Goal: Task Accomplishment & Management: Use online tool/utility

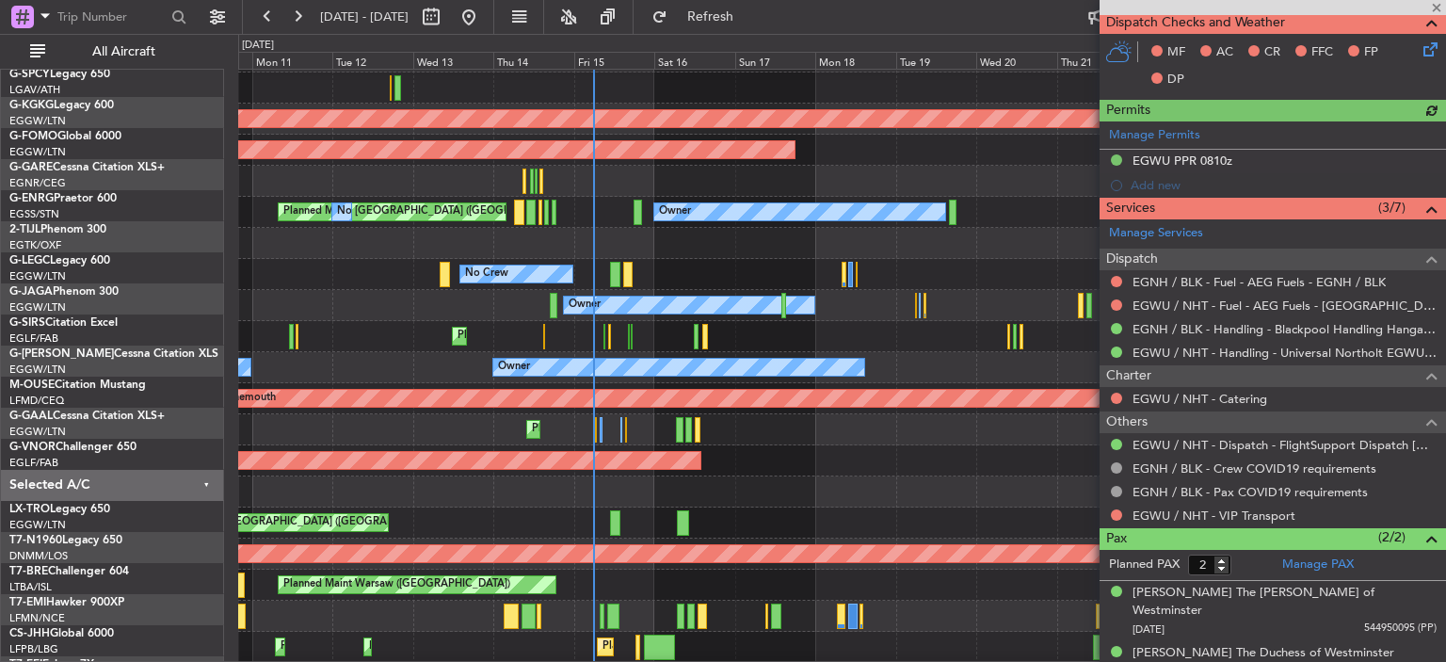
scroll to position [27, 0]
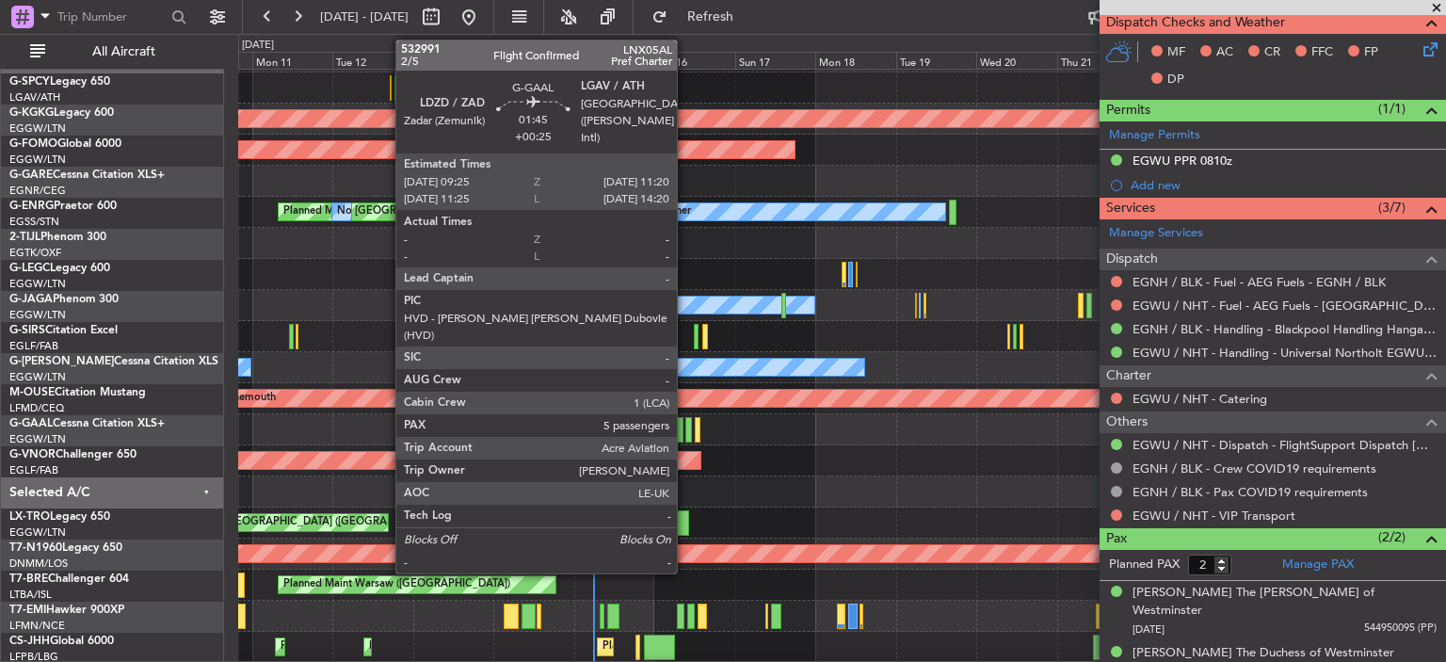
click at [502, 428] on div at bounding box center [688, 429] width 7 height 25
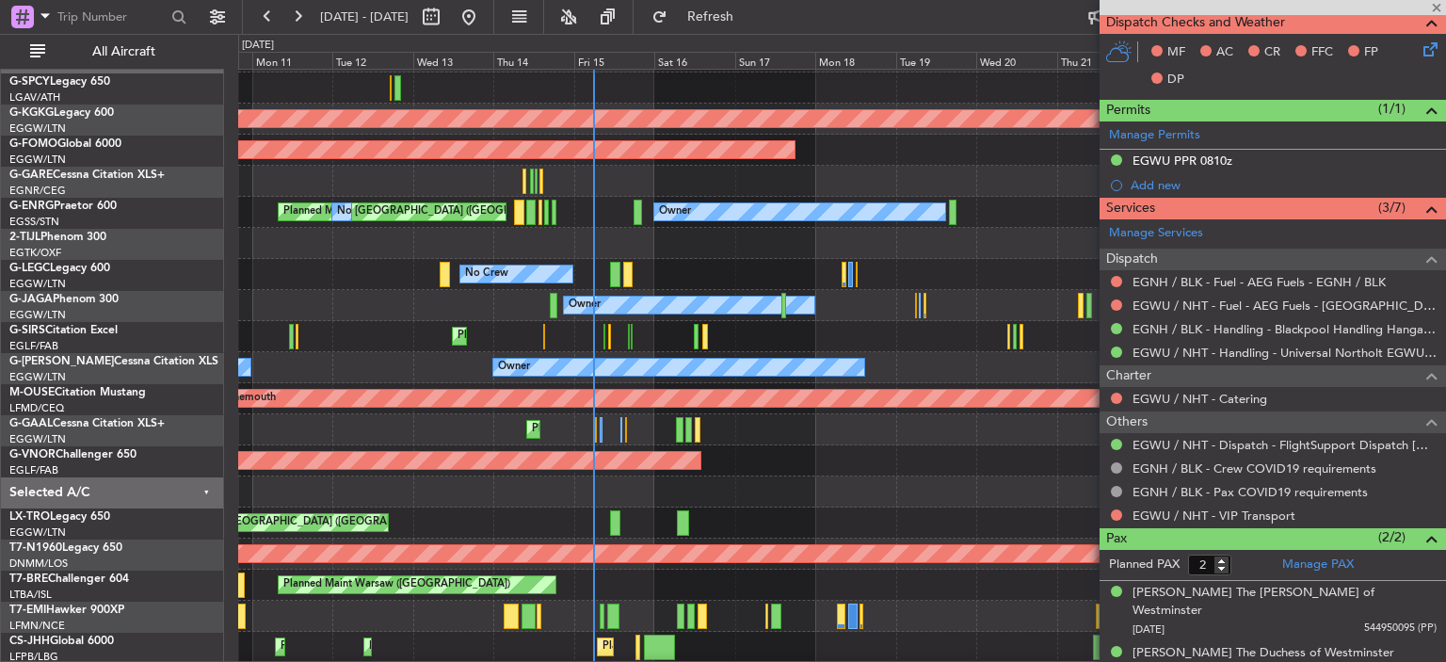
type input "+00:25"
type input "5"
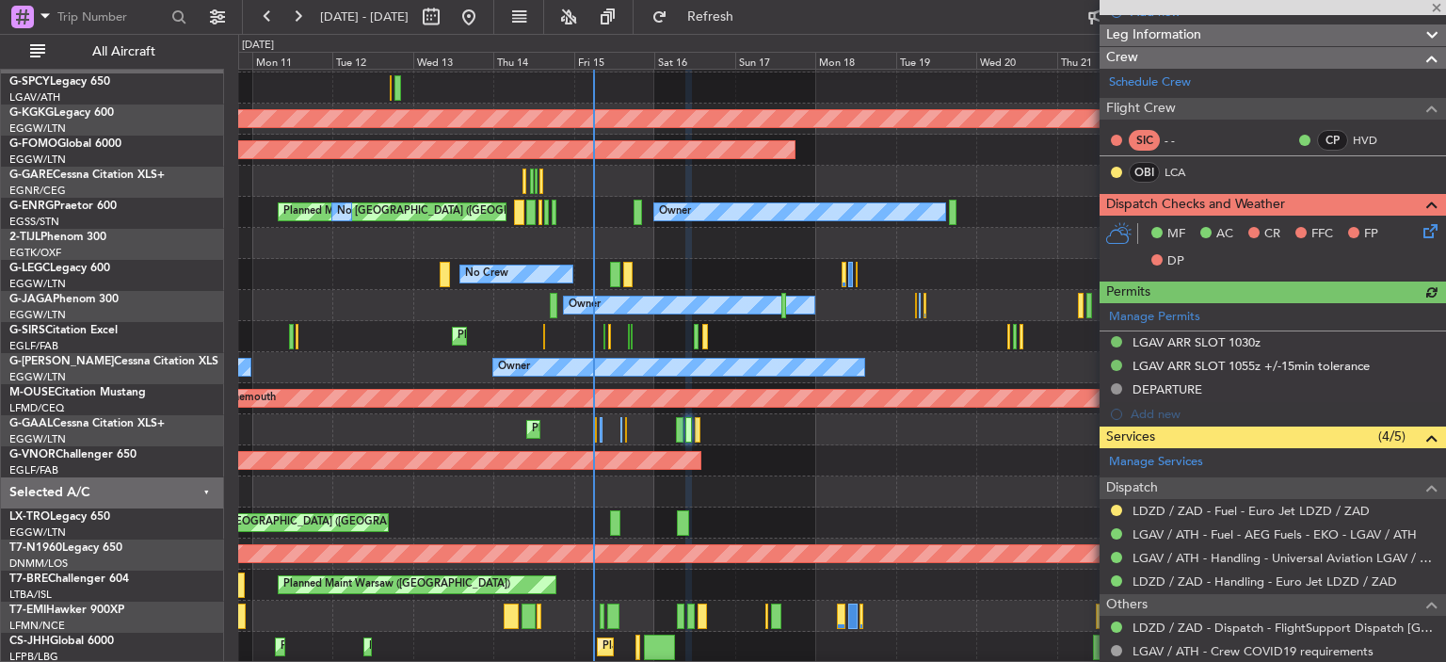
scroll to position [324, 0]
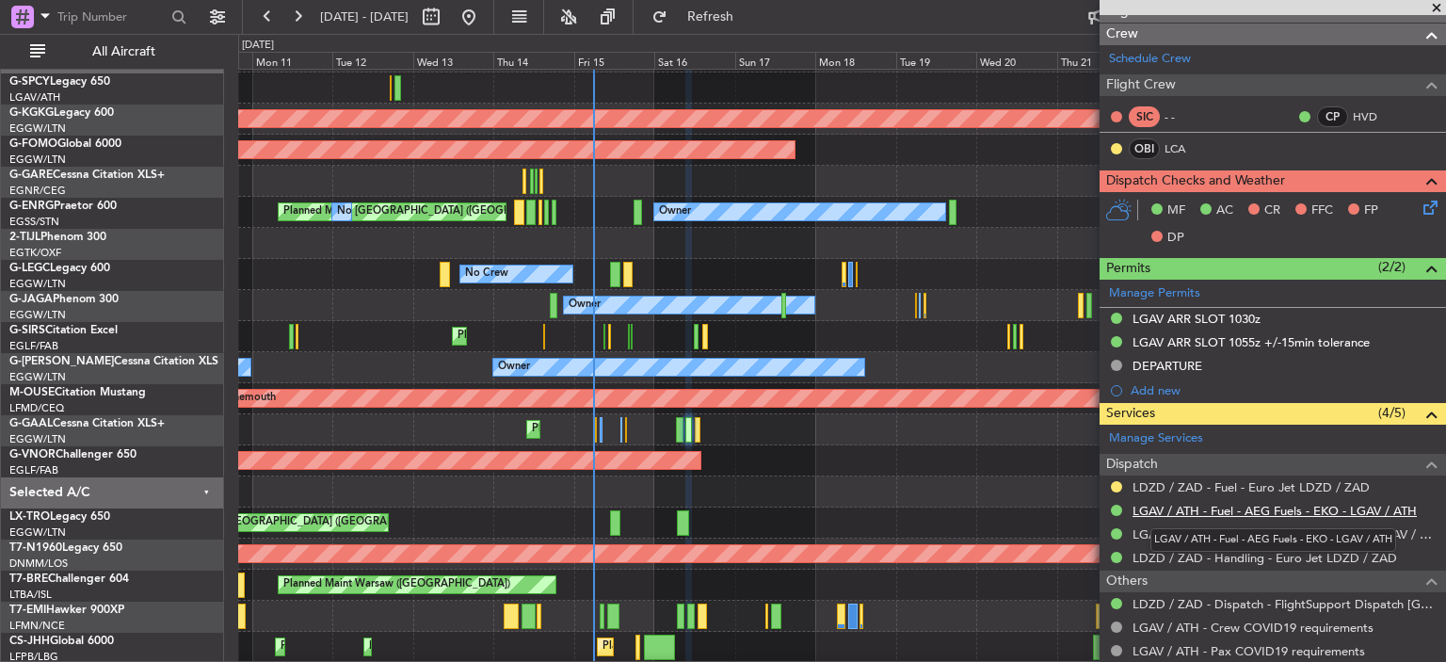
click at [502, 503] on link "LGAV / ATH - Fuel - AEG Fuels - EKO - LGAV / ATH" at bounding box center [1275, 511] width 284 height 16
click at [502, 479] on link "LDZD / ZAD - Fuel - Euro Jet LDZD / ZAD" at bounding box center [1251, 487] width 237 height 16
click at [502, 20] on button "Refresh" at bounding box center [699, 17] width 113 height 30
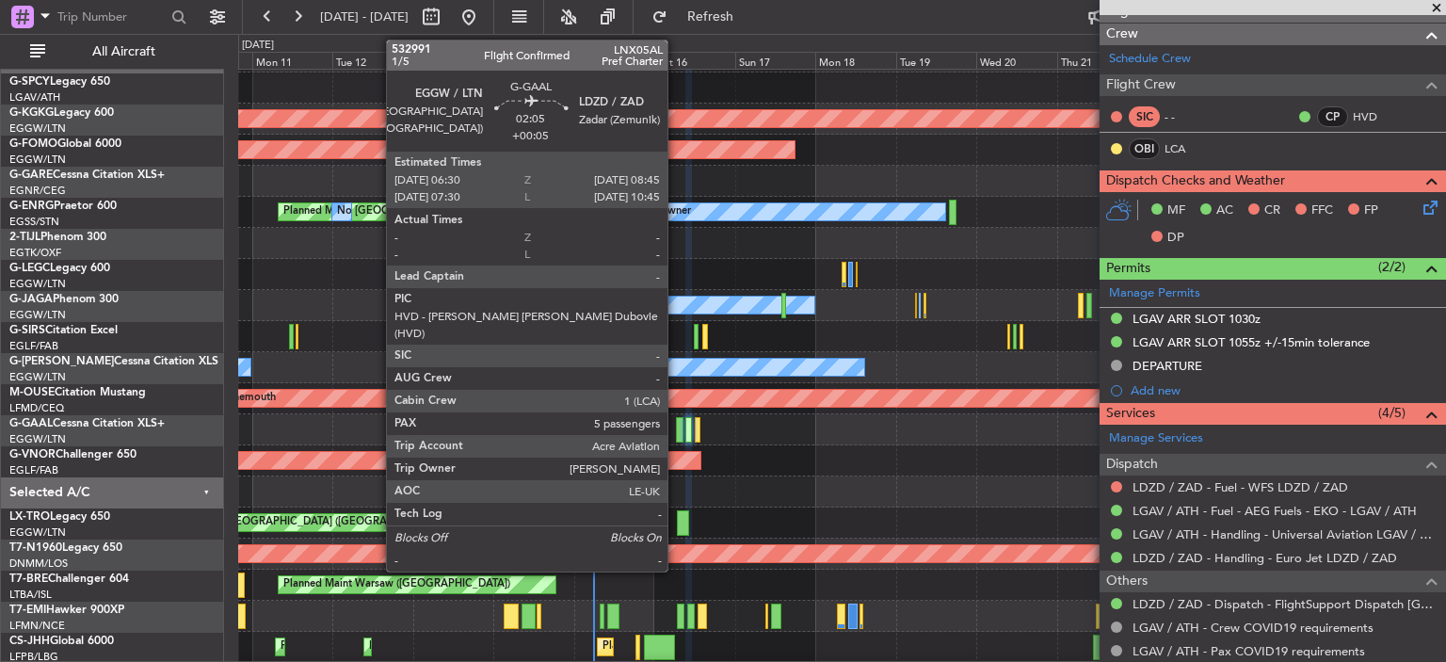
click at [502, 437] on div at bounding box center [680, 429] width 8 height 25
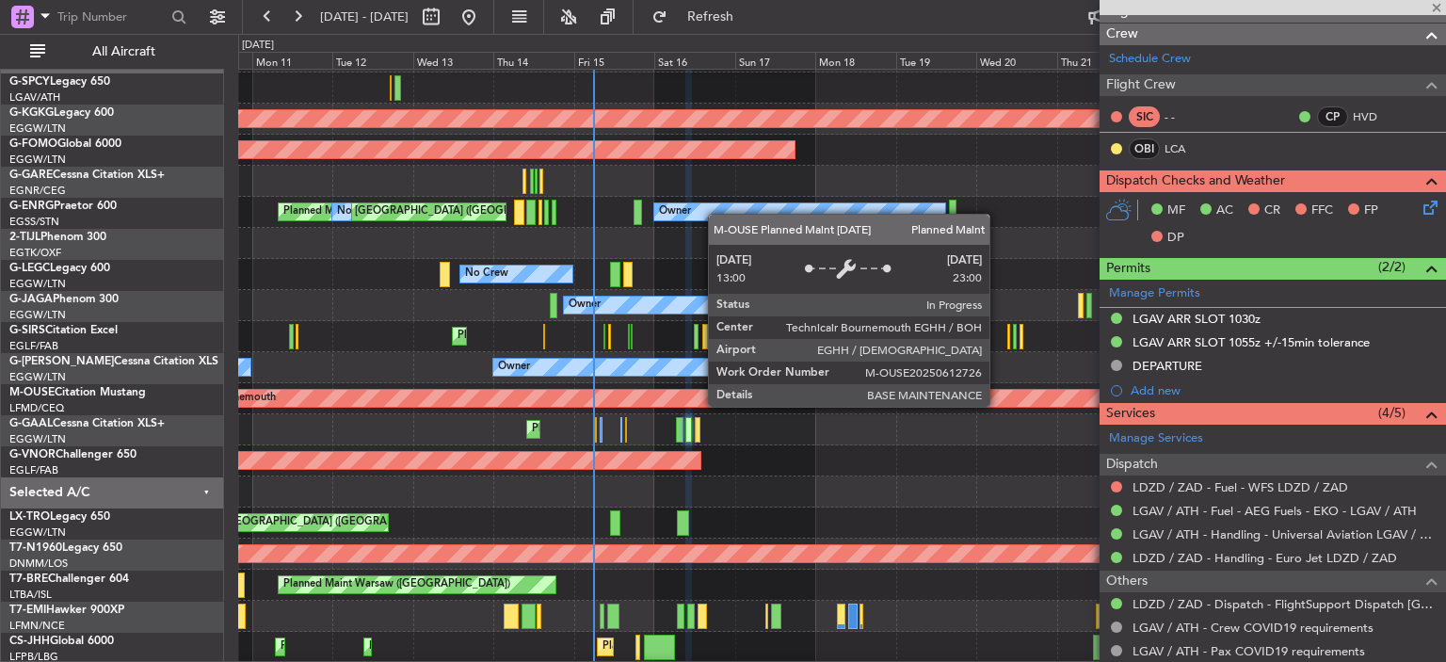
type input "+00:05"
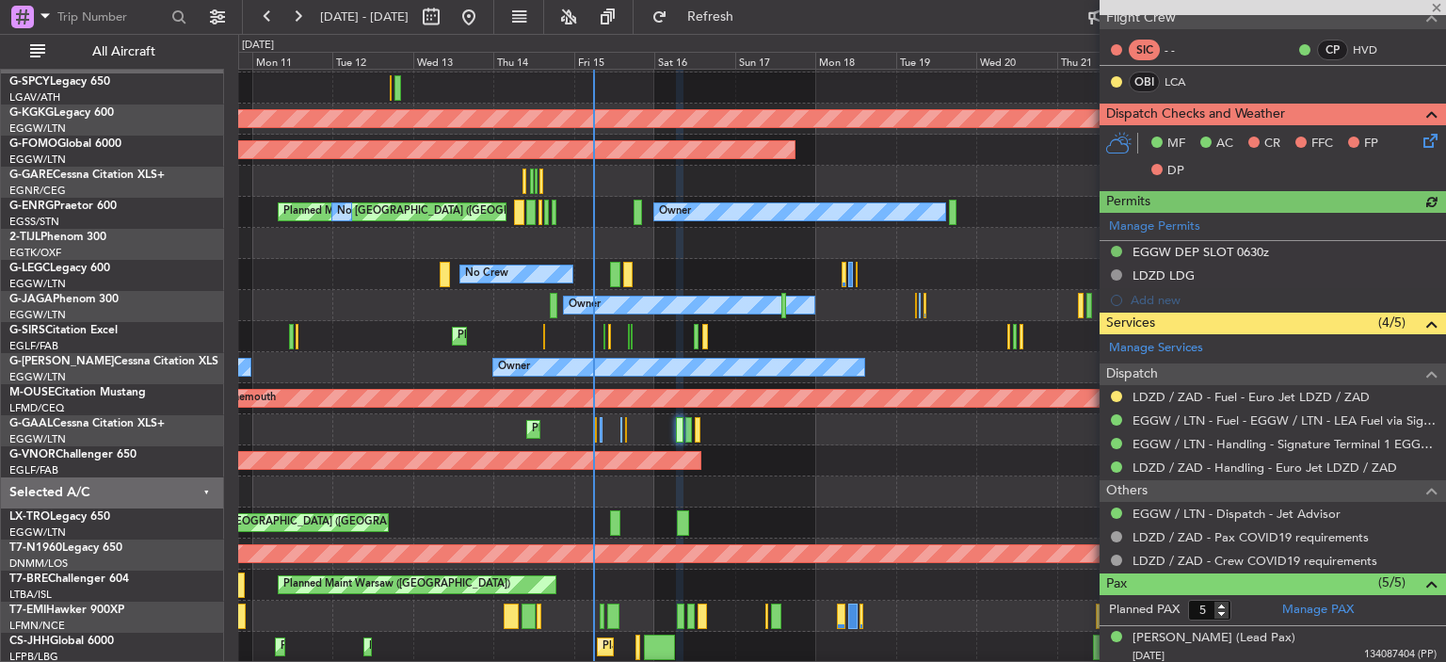
scroll to position [368, 0]
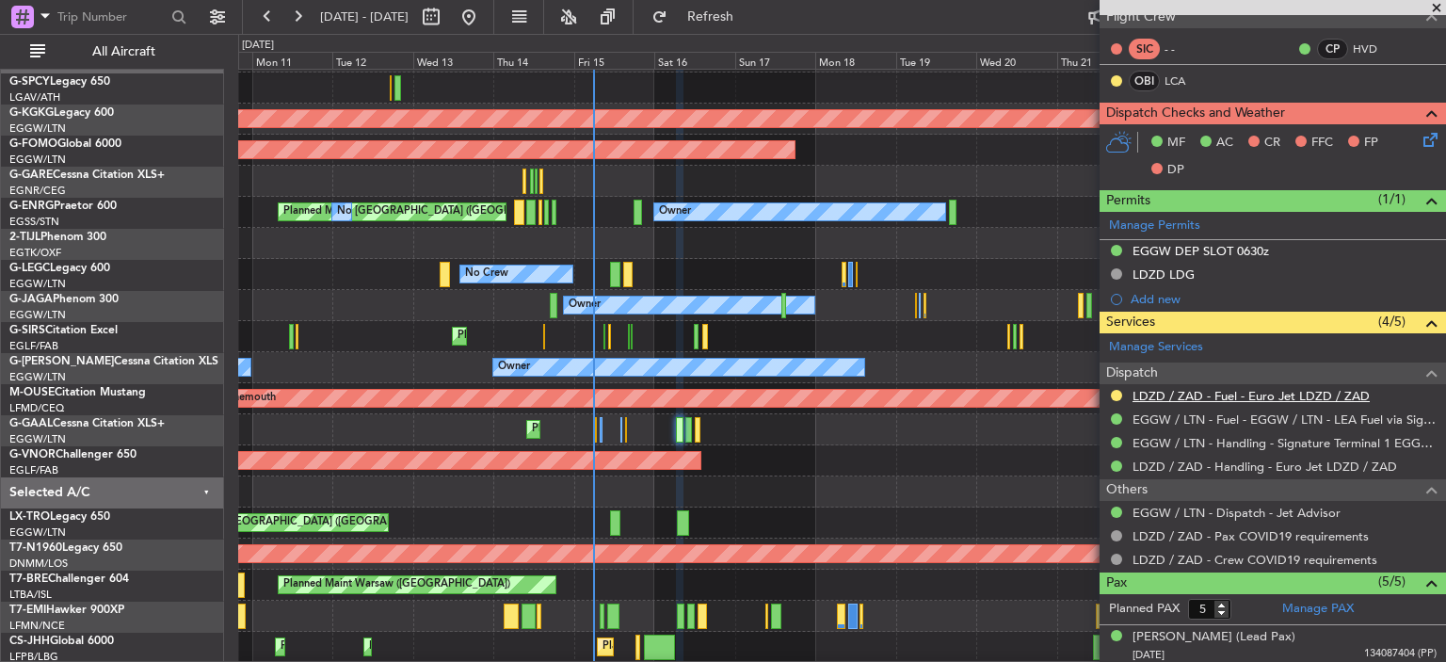
click at [502, 390] on link "LDZD / ZAD - Fuel - Euro Jet LDZD / ZAD" at bounding box center [1251, 396] width 237 height 16
click at [502, 21] on span "Refresh" at bounding box center [710, 16] width 79 height 13
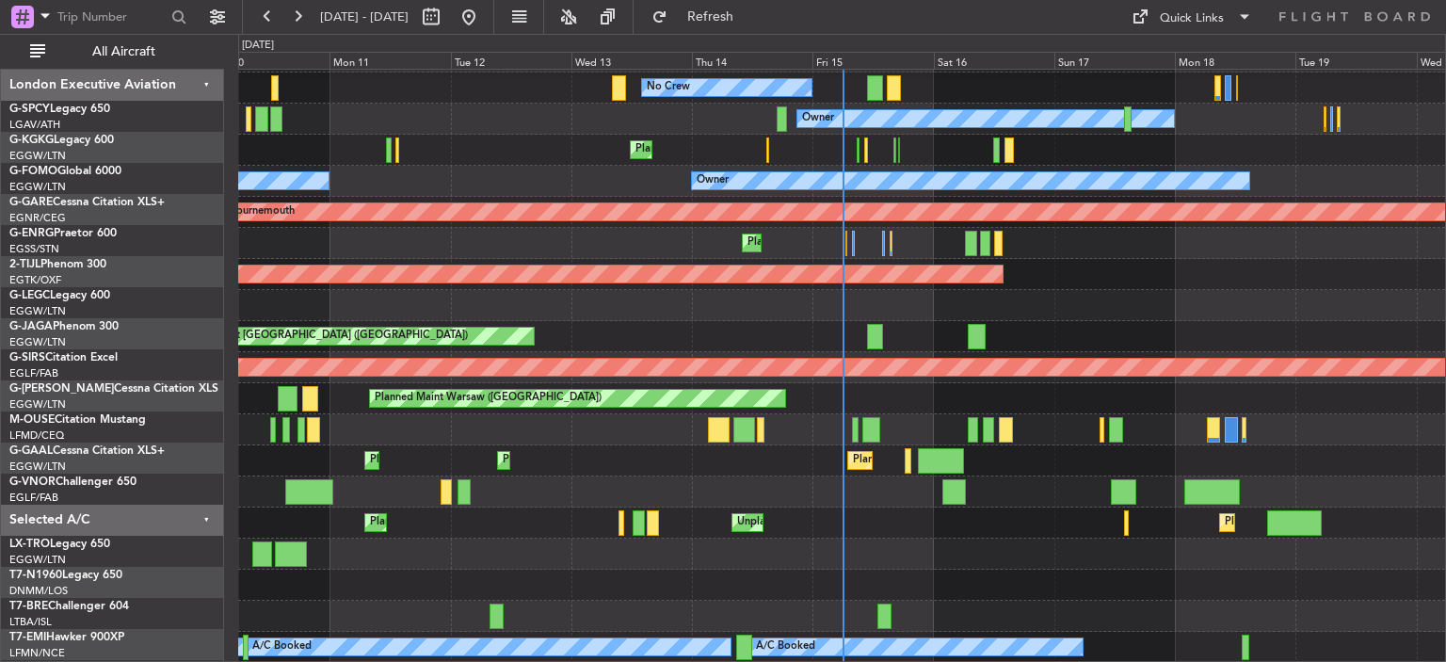
scroll to position [215, 0]
